Goal: Task Accomplishment & Management: Manage account settings

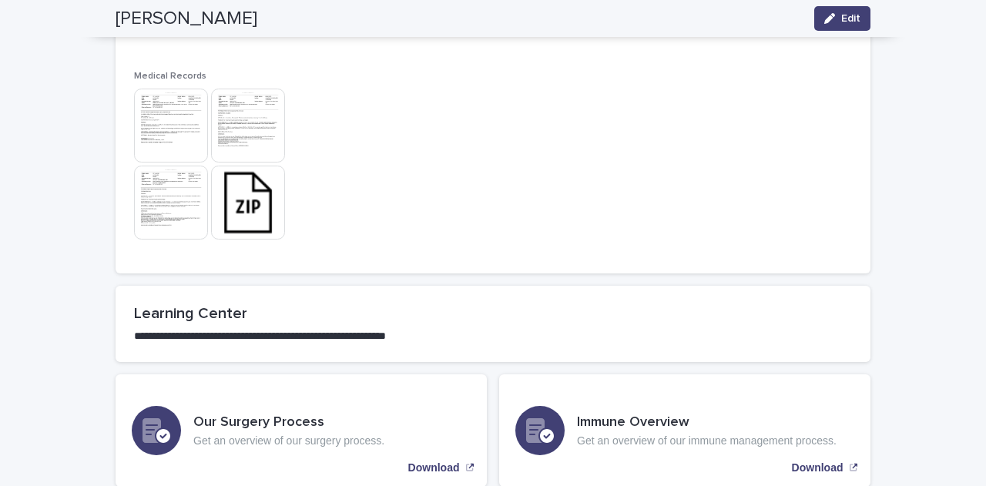
scroll to position [1150, 0]
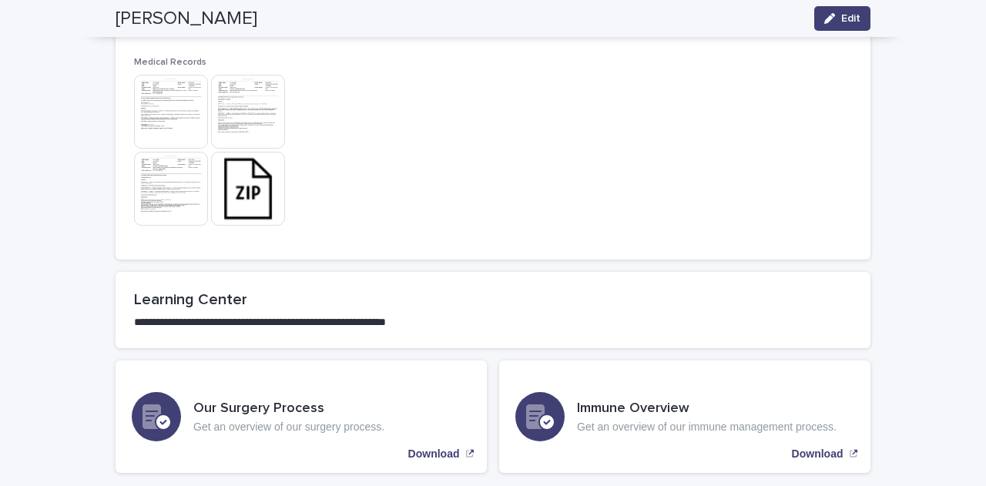
click at [249, 220] on img at bounding box center [248, 189] width 74 height 74
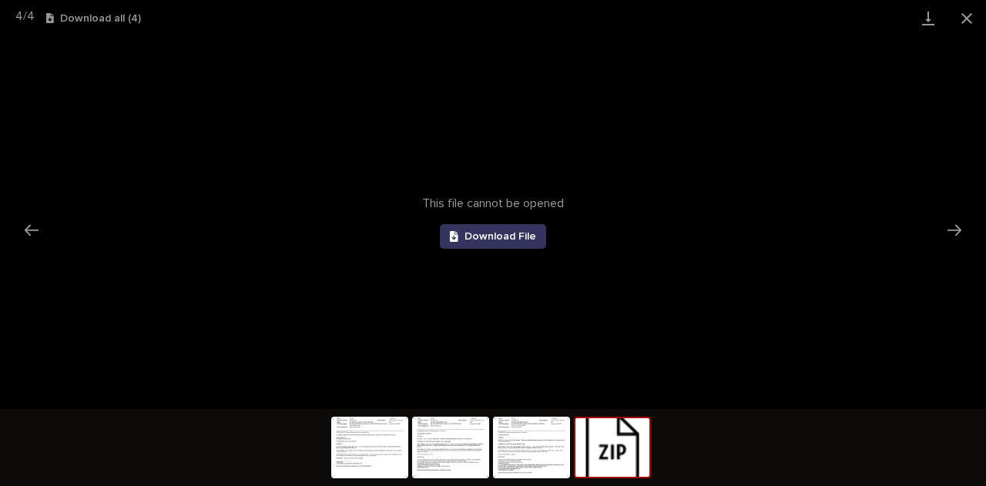
scroll to position [0, 0]
click at [451, 235] on icon at bounding box center [454, 236] width 8 height 11
click at [972, 24] on button "Close gallery" at bounding box center [967, 18] width 39 height 36
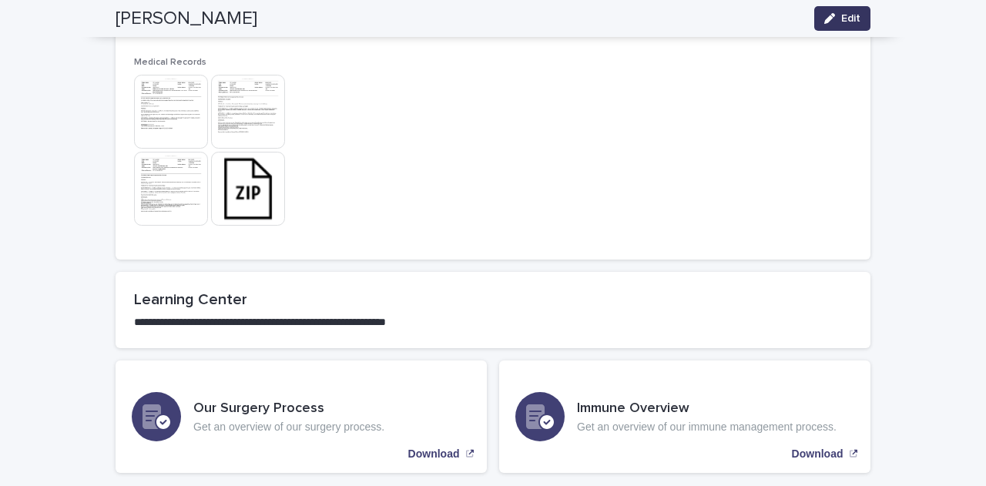
click at [846, 13] on span "Edit" at bounding box center [850, 18] width 19 height 11
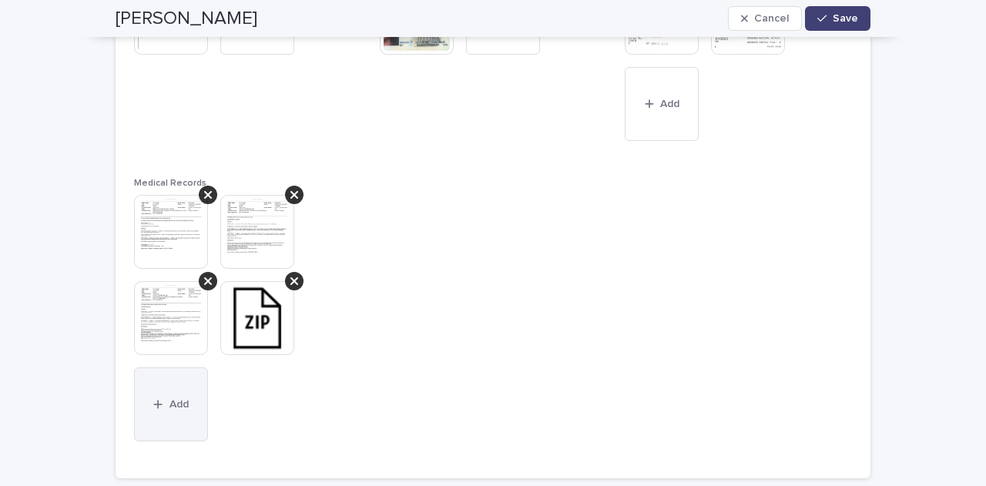
click at [159, 405] on div "button" at bounding box center [160, 404] width 15 height 11
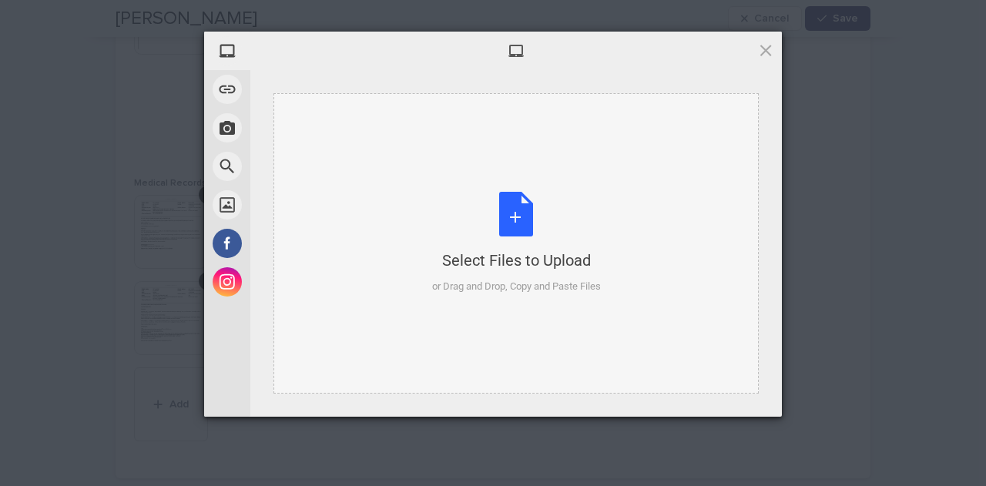
click at [515, 211] on div "Select Files to Upload or Drag and Drop, Copy and Paste Files" at bounding box center [516, 243] width 169 height 102
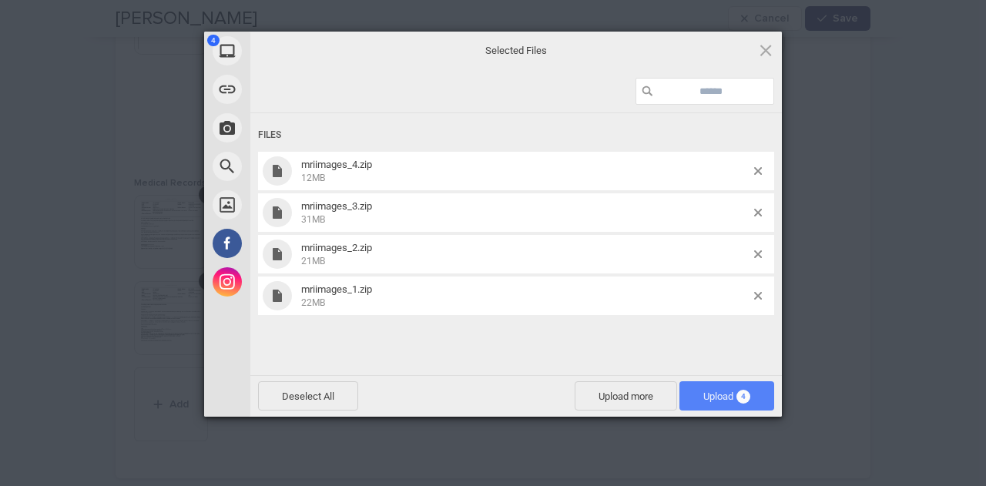
click at [714, 395] on span "Upload 4" at bounding box center [727, 397] width 47 height 12
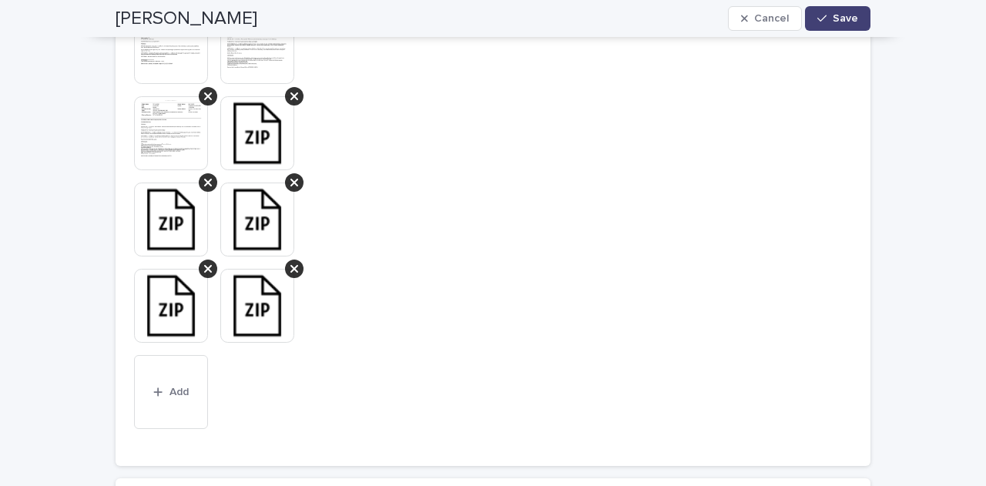
scroll to position [1328, 0]
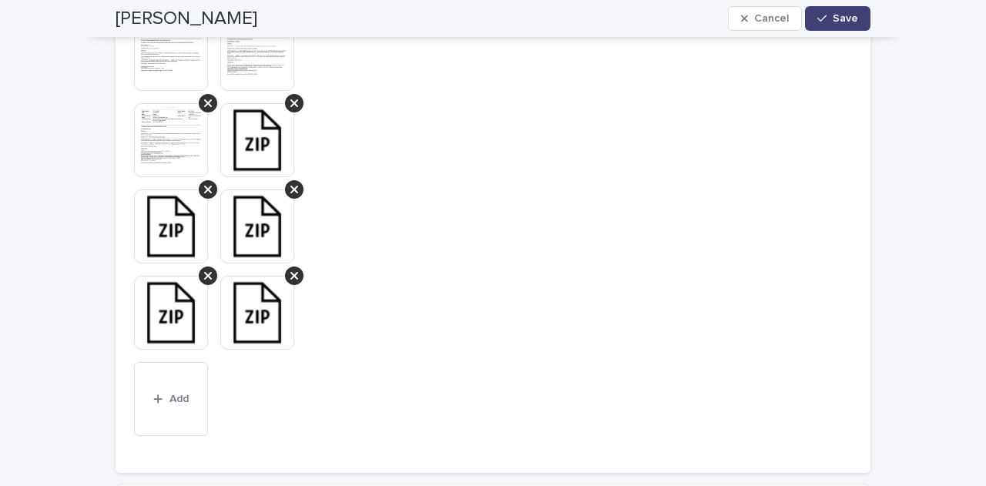
click at [244, 155] on img at bounding box center [257, 140] width 74 height 74
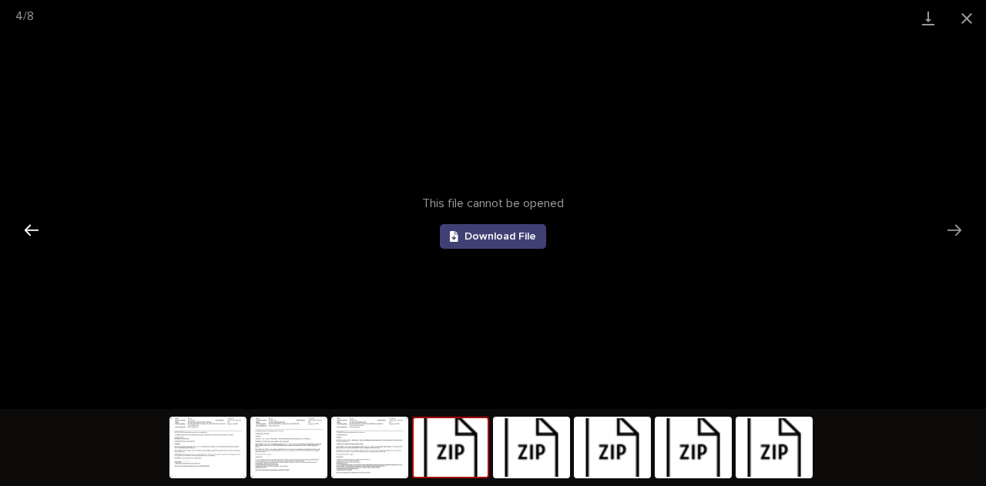
click at [17, 229] on button "Previous slide" at bounding box center [31, 230] width 32 height 30
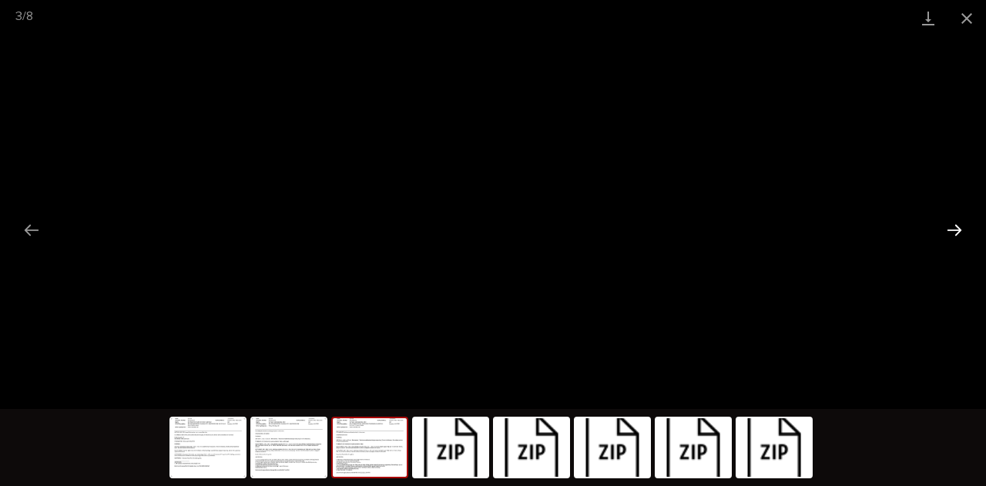
click at [957, 234] on button "Next slide" at bounding box center [955, 230] width 32 height 30
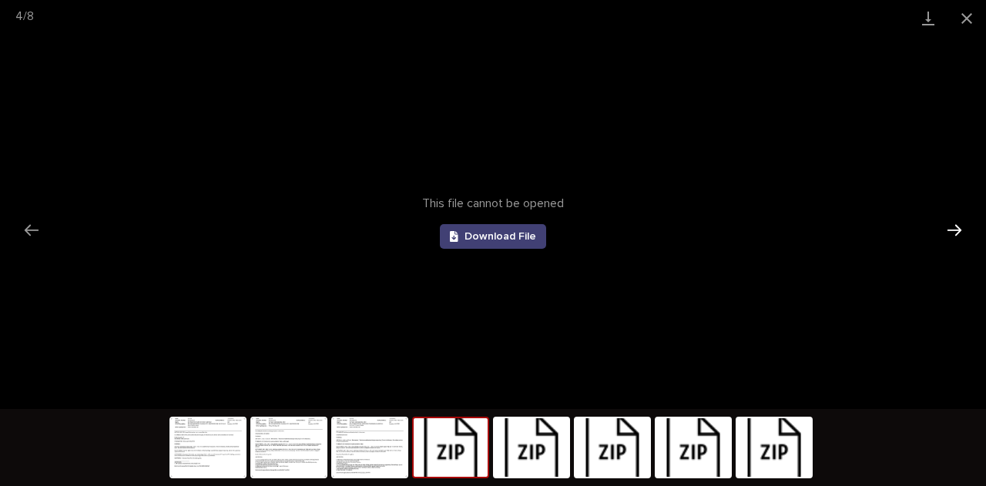
click at [957, 234] on button "Next slide" at bounding box center [955, 230] width 32 height 30
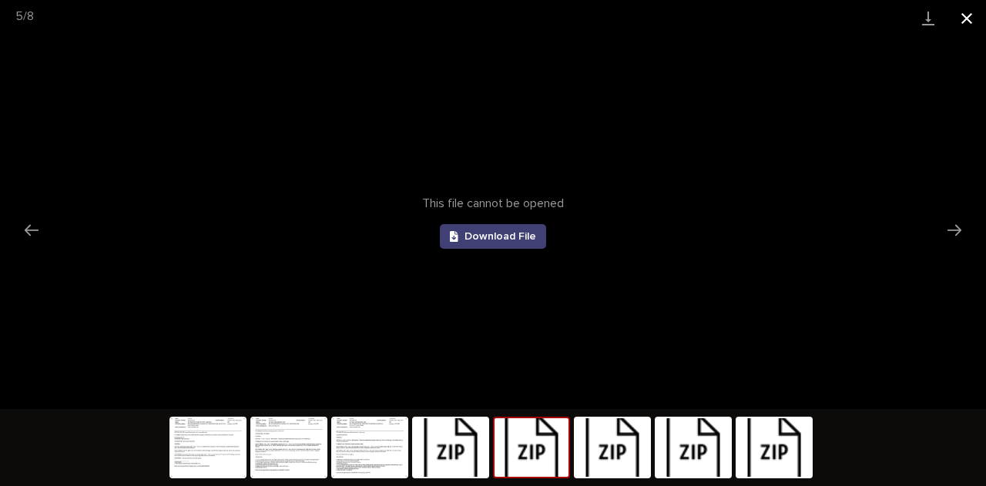
click at [964, 15] on button "Close gallery" at bounding box center [967, 18] width 39 height 36
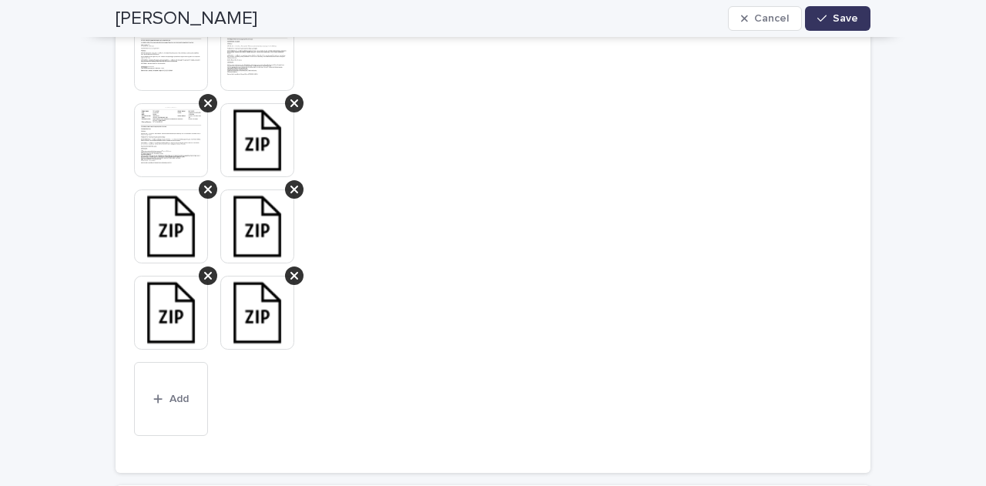
click at [818, 23] on icon "button" at bounding box center [822, 18] width 9 height 11
